Goal: Information Seeking & Learning: Learn about a topic

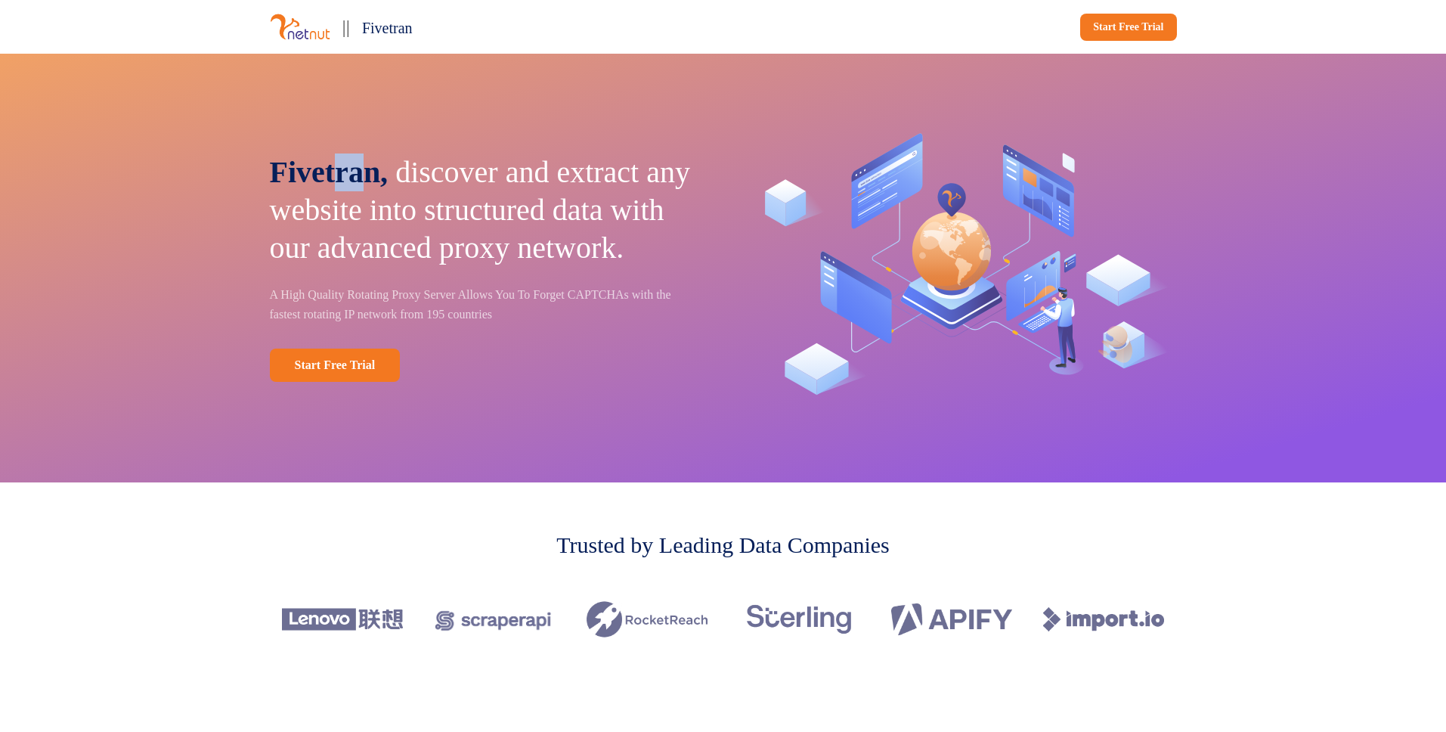
drag, startPoint x: 341, startPoint y: 153, endPoint x: 375, endPoint y: 151, distance: 34.0
click at [373, 155] on span "Fivetran," at bounding box center [329, 172] width 119 height 34
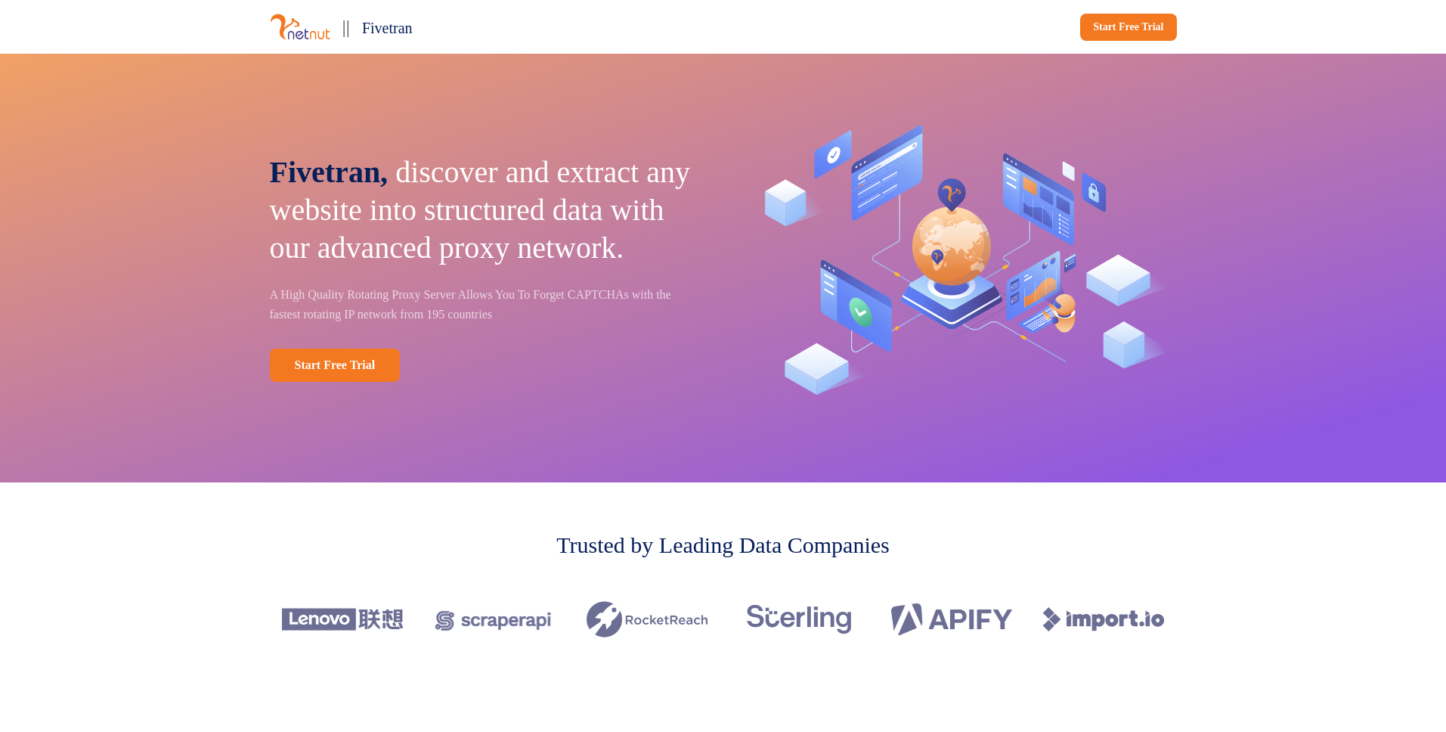
click at [377, 155] on span "Fivetran," at bounding box center [329, 172] width 119 height 34
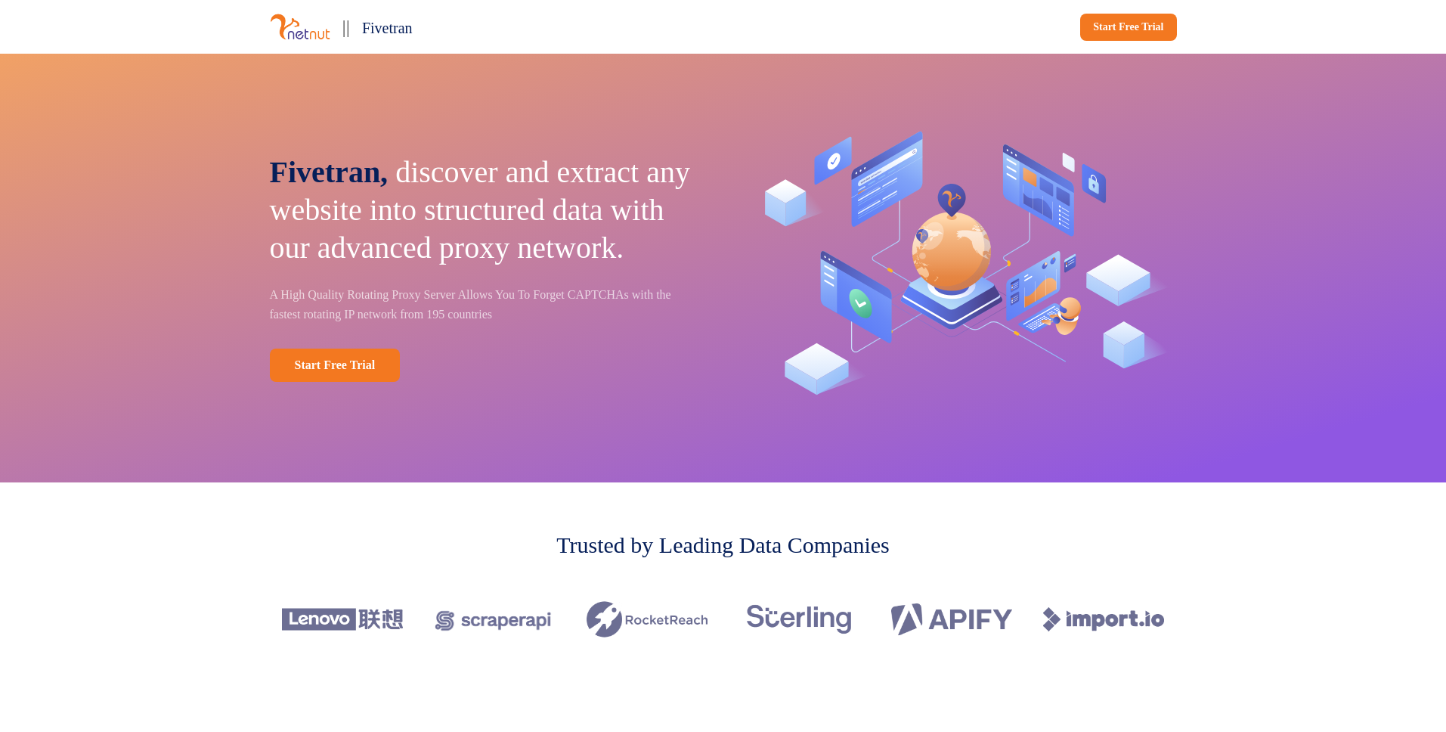
click at [299, 313] on p "A High Quality Rotating Proxy Server Allows You To Forget CAPTCHAs with the fas…" at bounding box center [486, 304] width 432 height 39
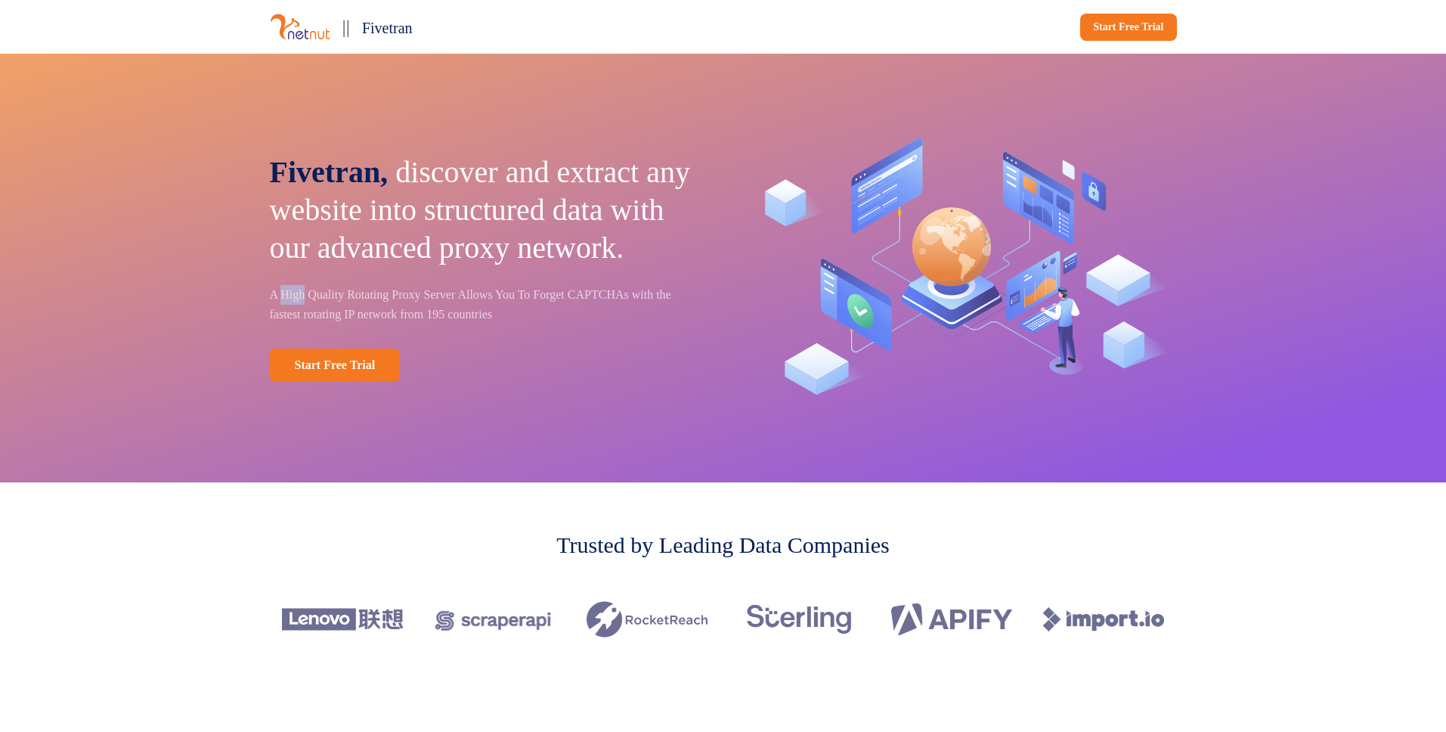
click at [299, 313] on p "A High Quality Rotating Proxy Server Allows You To Forget CAPTCHAs with the fas…" at bounding box center [486, 304] width 432 height 39
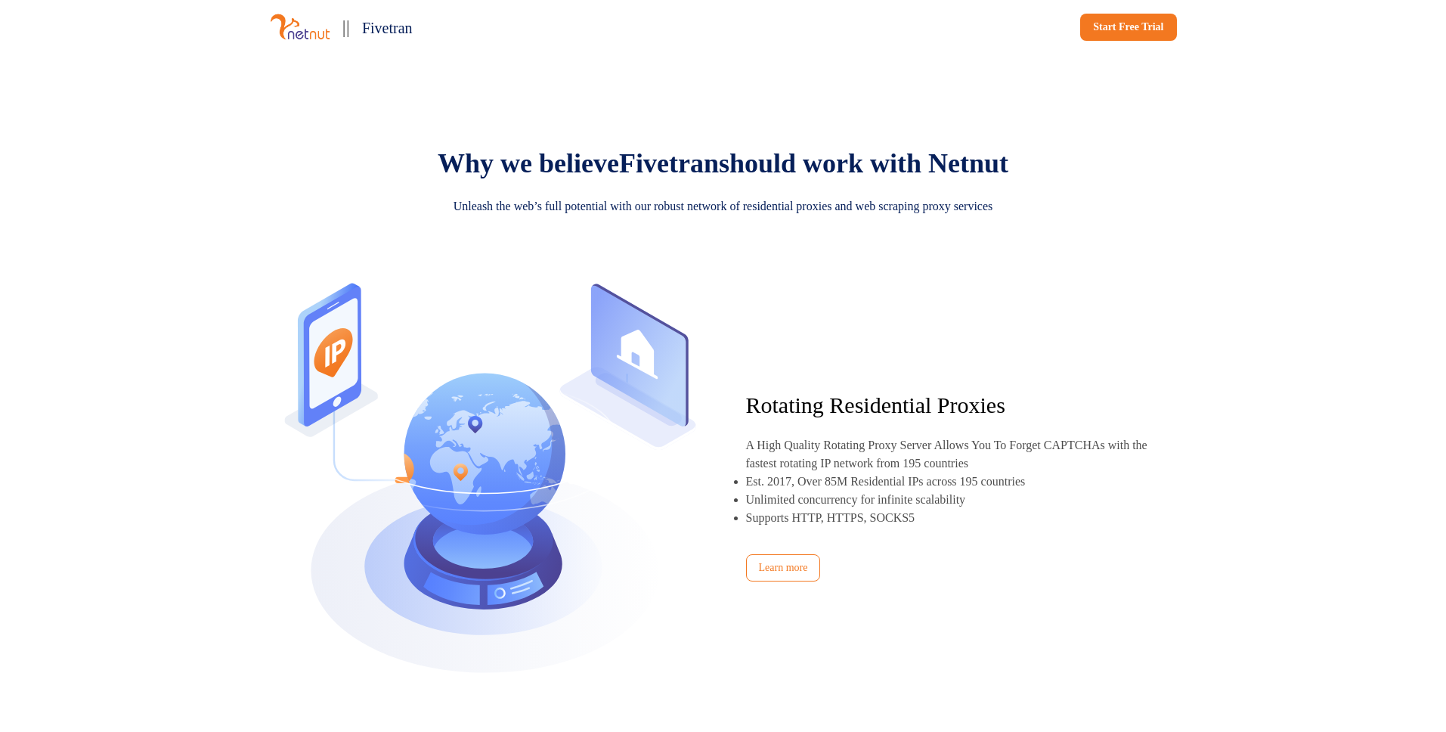
scroll to position [695, 0]
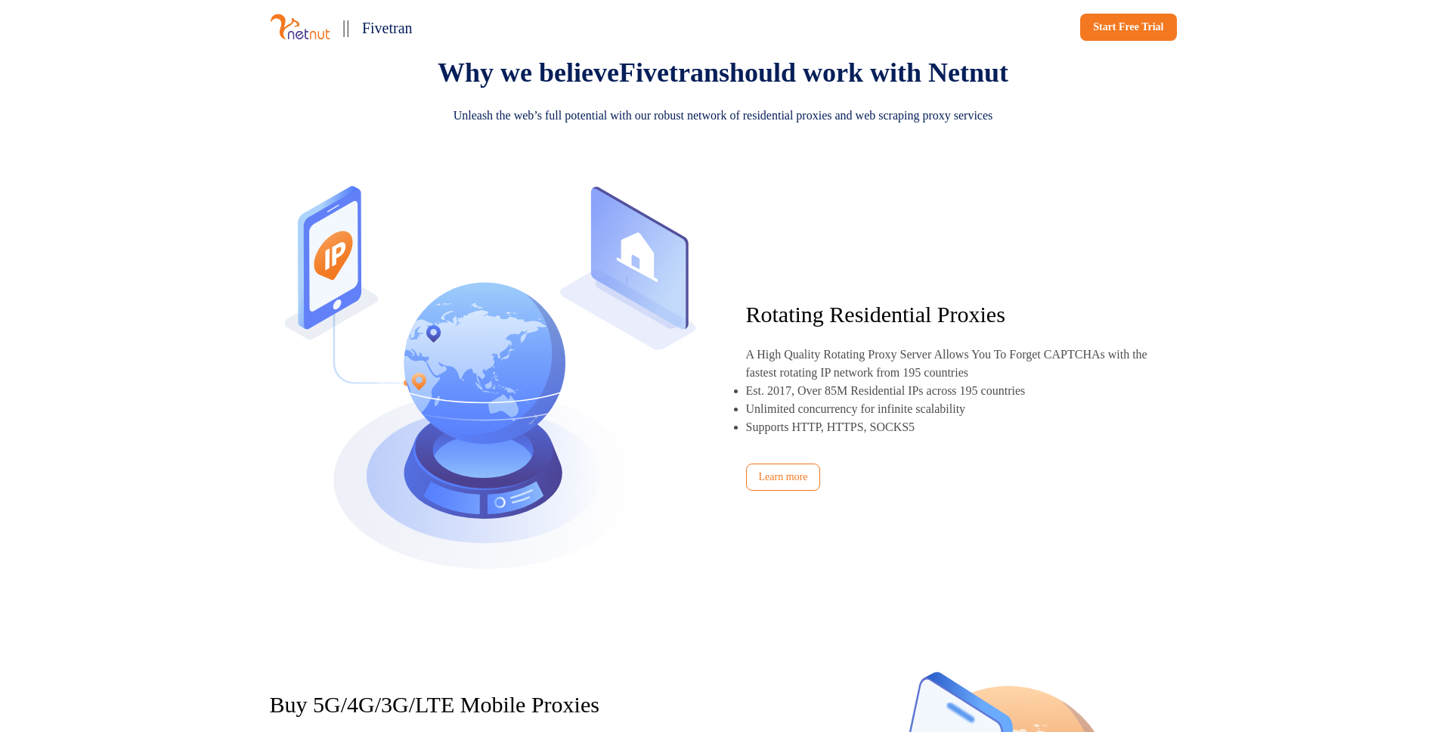
click at [748, 397] on p "Est. 2017, Over 85M Residential IPs across 195 countries" at bounding box center [886, 390] width 280 height 13
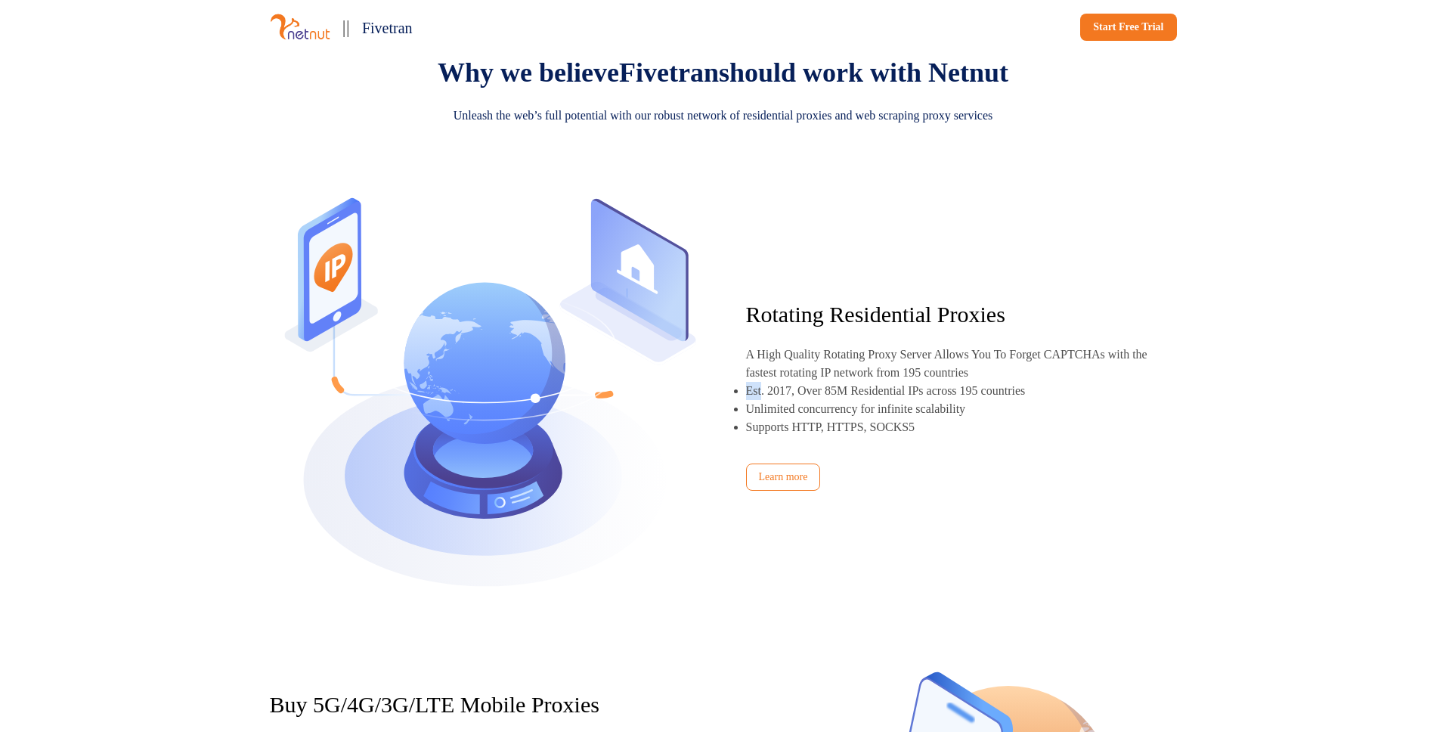
click at [748, 397] on p "Est. 2017, Over 85M Residential IPs across 195 countries" at bounding box center [886, 390] width 280 height 13
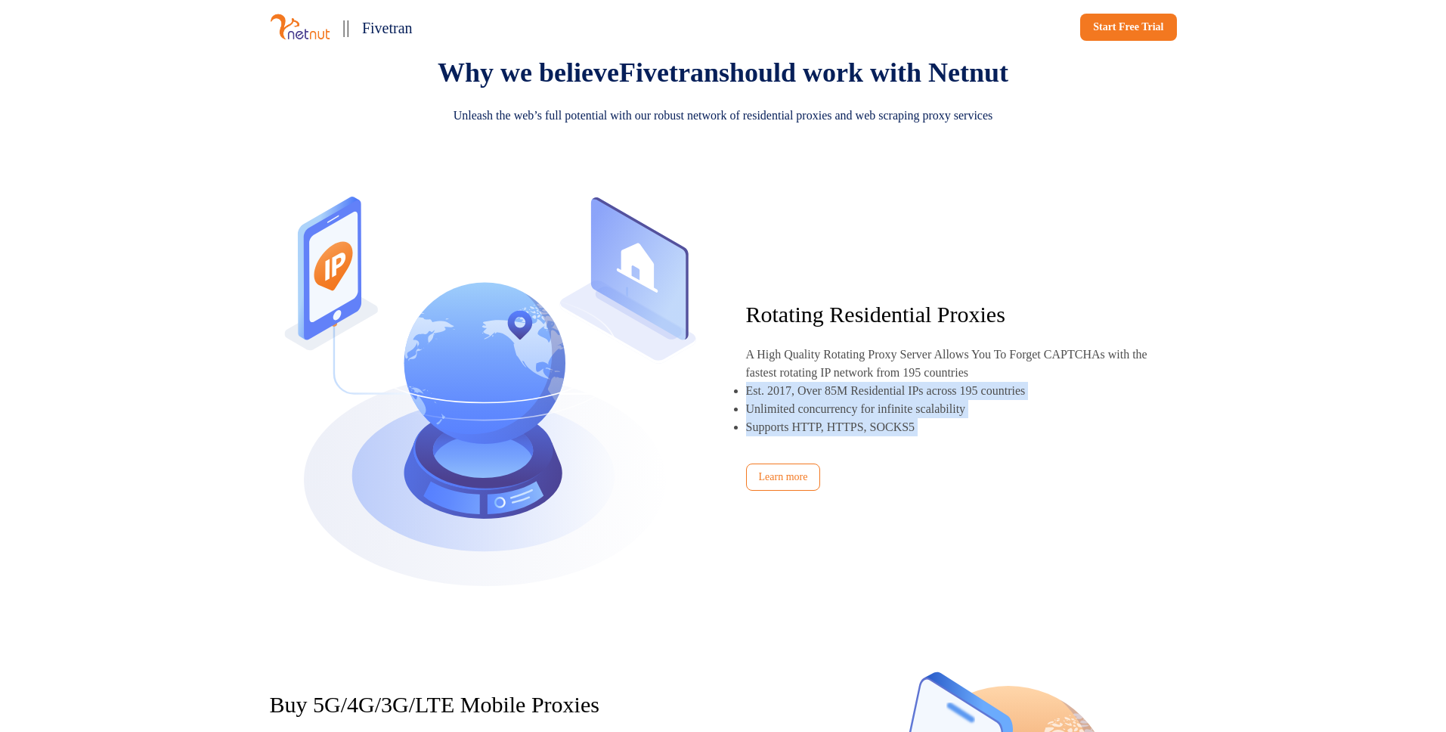
drag, startPoint x: 748, startPoint y: 464, endPoint x: 832, endPoint y: 497, distance: 90.3
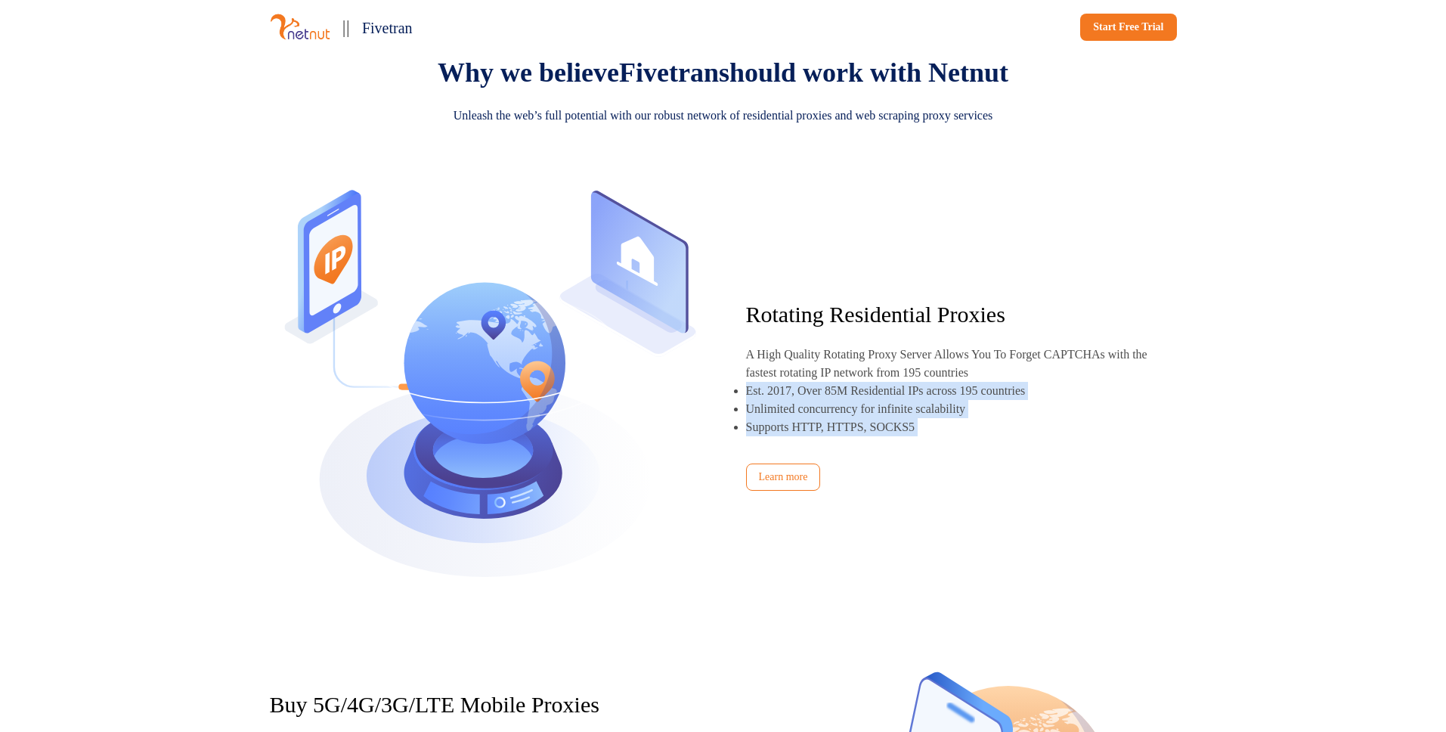
click at [831, 436] on ul "Est. 2017, Over 85M Residential IPs across 195 countries Unlimited concurrency …" at bounding box center [948, 409] width 404 height 54
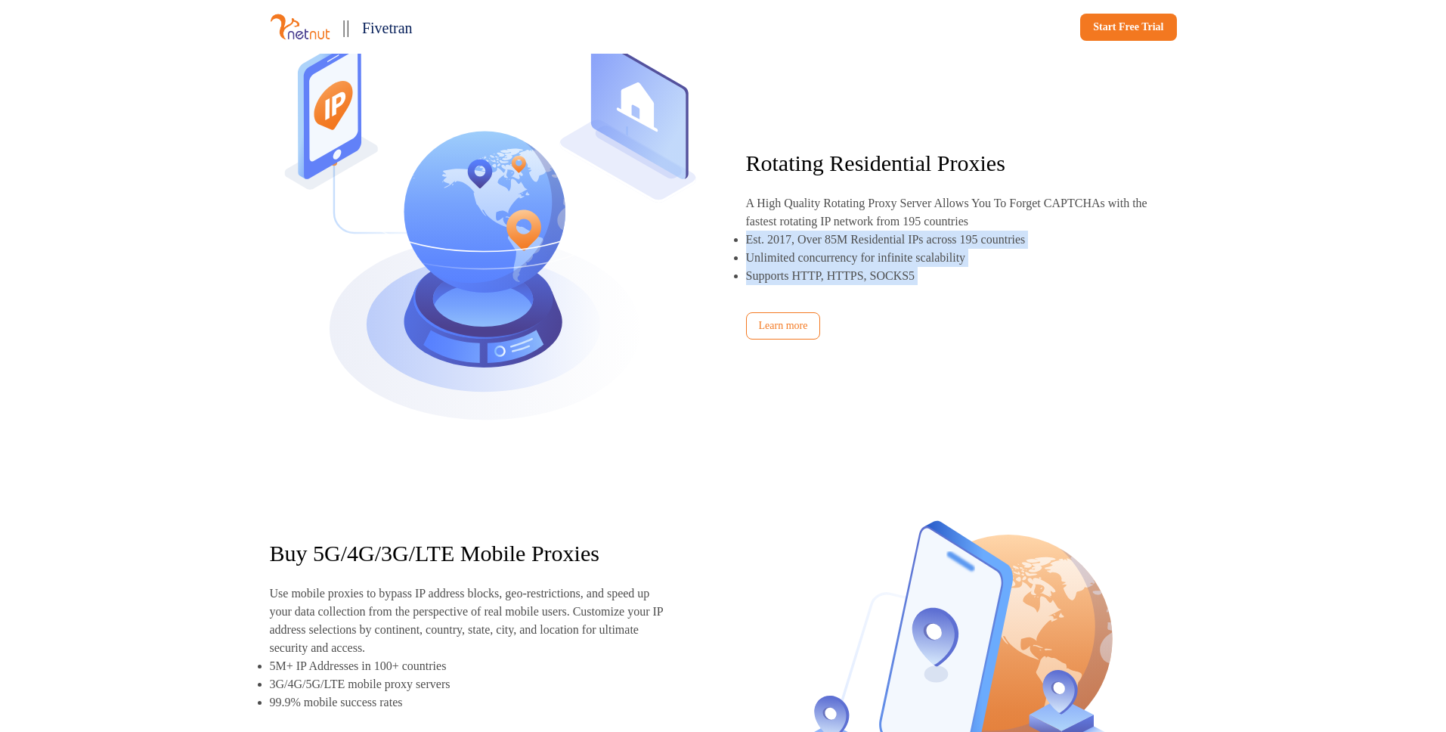
scroll to position [968, 0]
